Goal: Find specific page/section: Find specific page/section

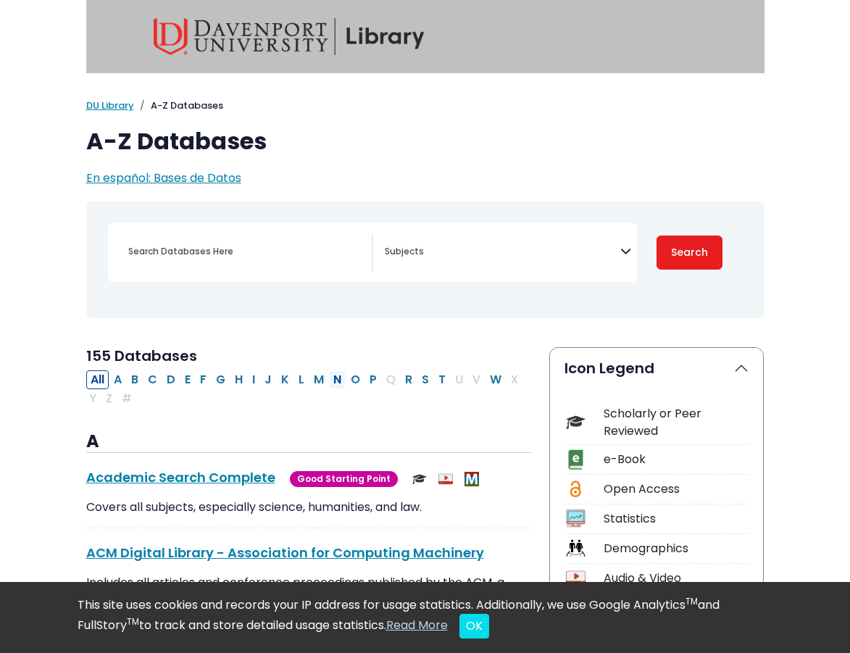
click at [335, 385] on button "N" at bounding box center [337, 379] width 17 height 19
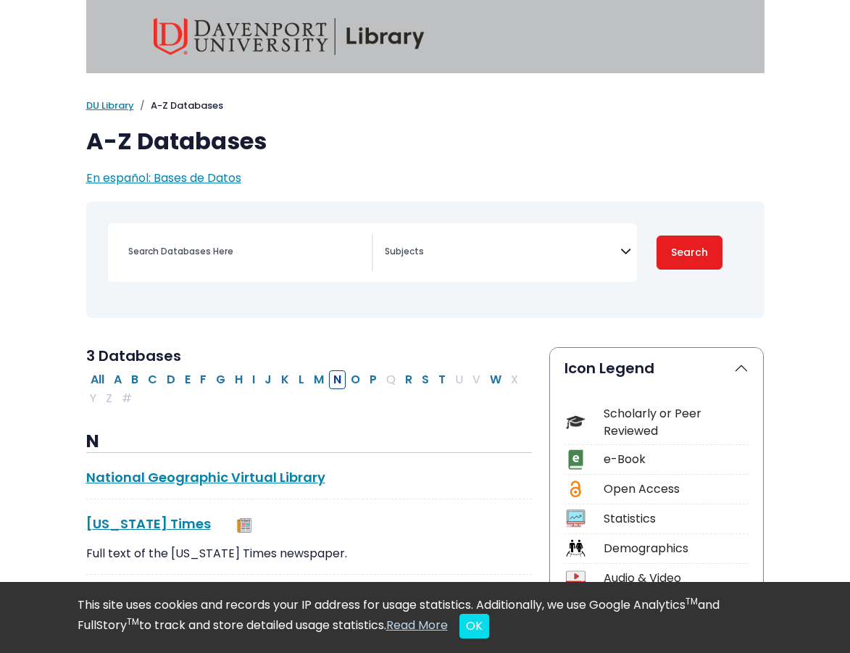
select select "Database Subject Filter"
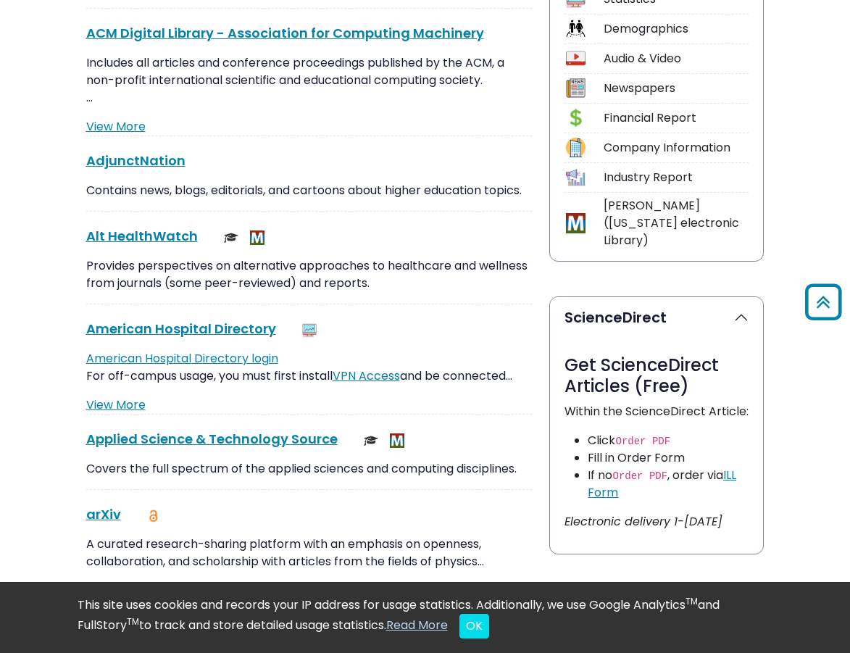
scroll to position [185, 0]
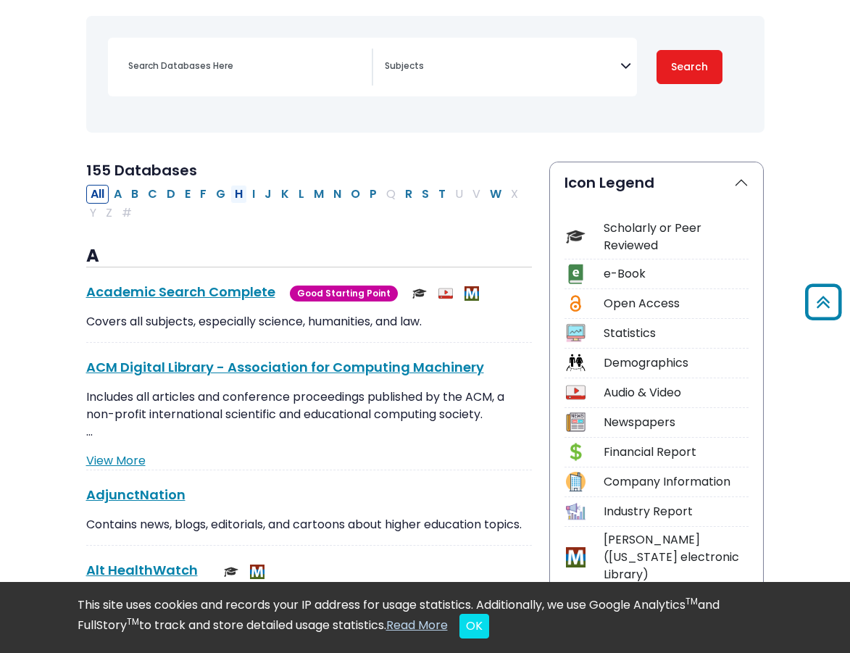
click at [240, 198] on button "H" at bounding box center [238, 194] width 17 height 19
select select "Database Subject Filter"
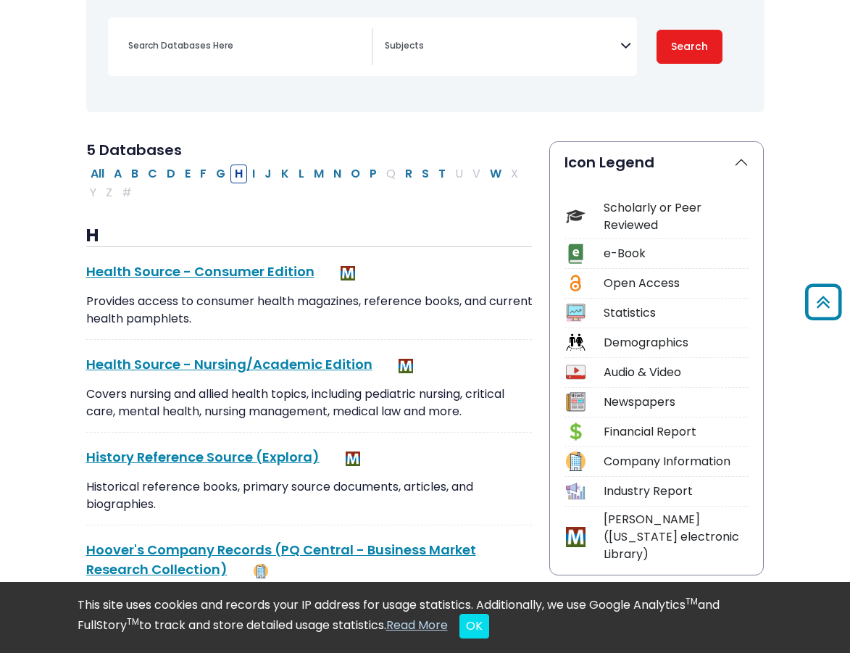
scroll to position [209, 0]
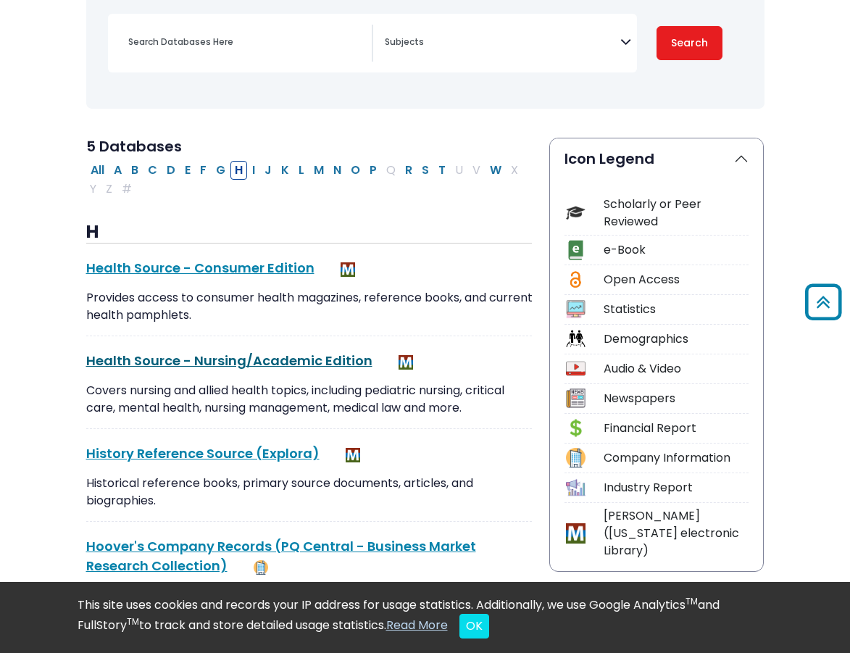
click at [240, 360] on link "Health Source - Nursing/Academic Edition This link opens in a new window" at bounding box center [229, 360] width 286 height 18
